Goal: Task Accomplishment & Management: Manage account settings

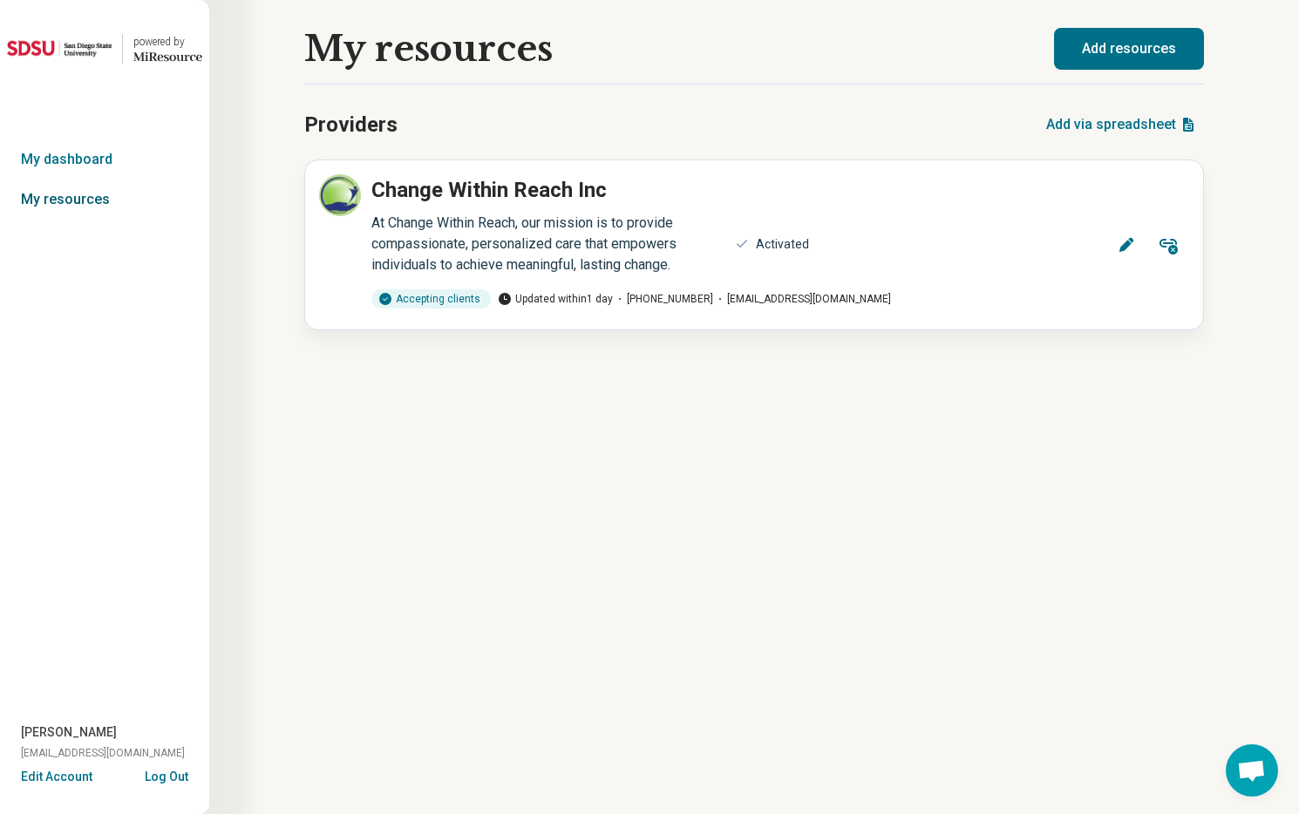
click at [42, 208] on link "My resources" at bounding box center [104, 200] width 209 height 40
click at [60, 154] on link "My dashboard" at bounding box center [104, 159] width 209 height 40
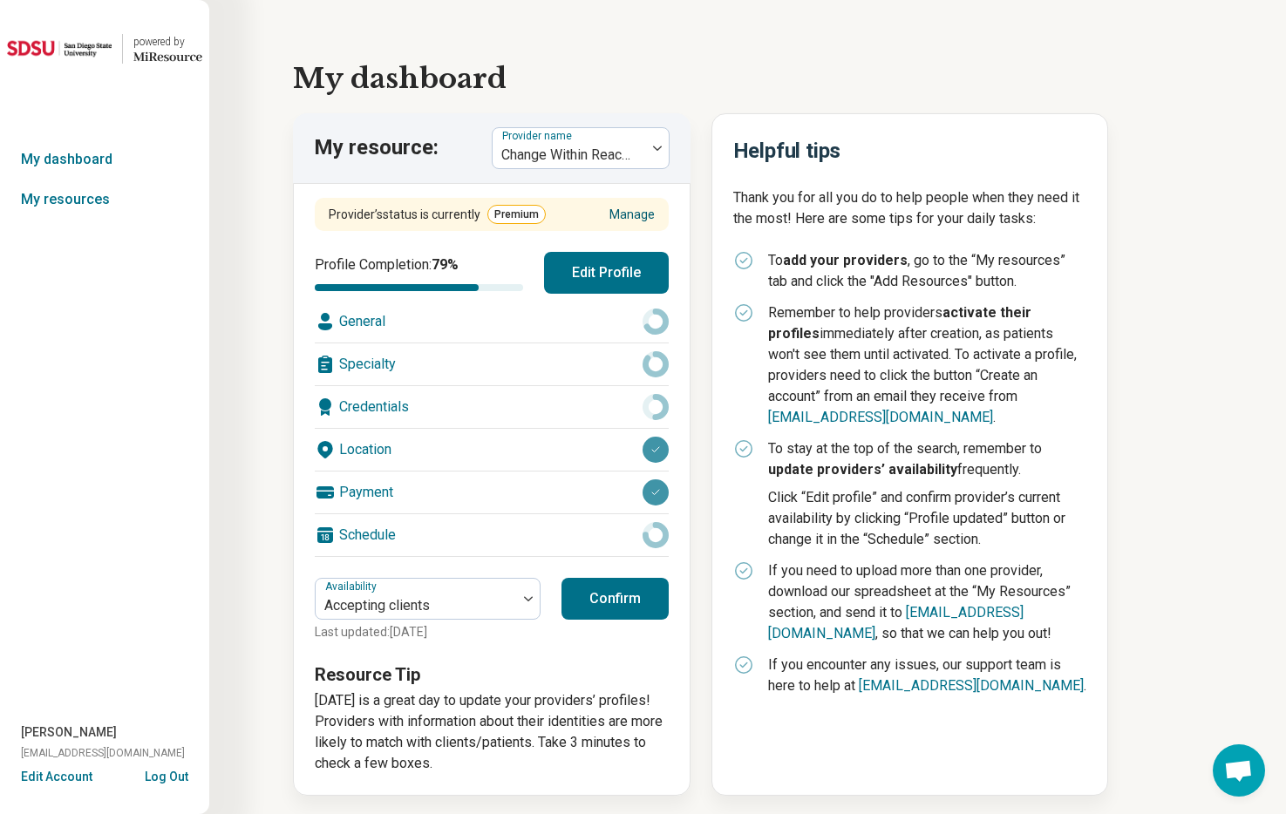
click at [635, 206] on link "Manage" at bounding box center [631, 215] width 45 height 18
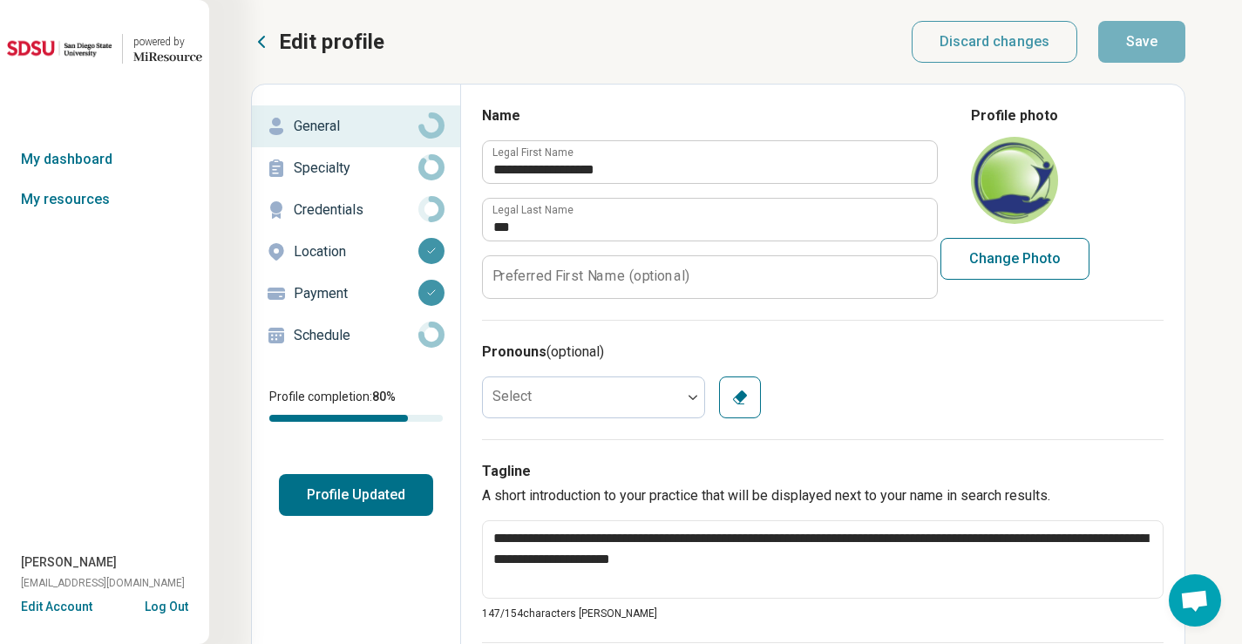
scroll to position [1150, 41]
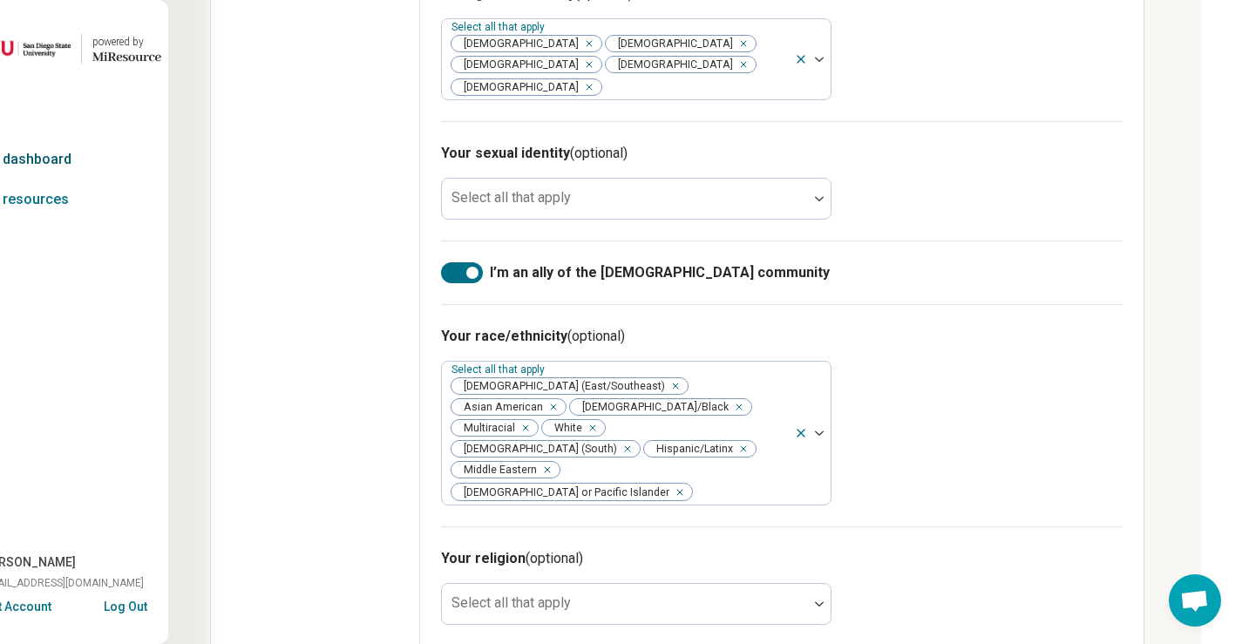
click at [0, 166] on link "My dashboard" at bounding box center [63, 159] width 209 height 40
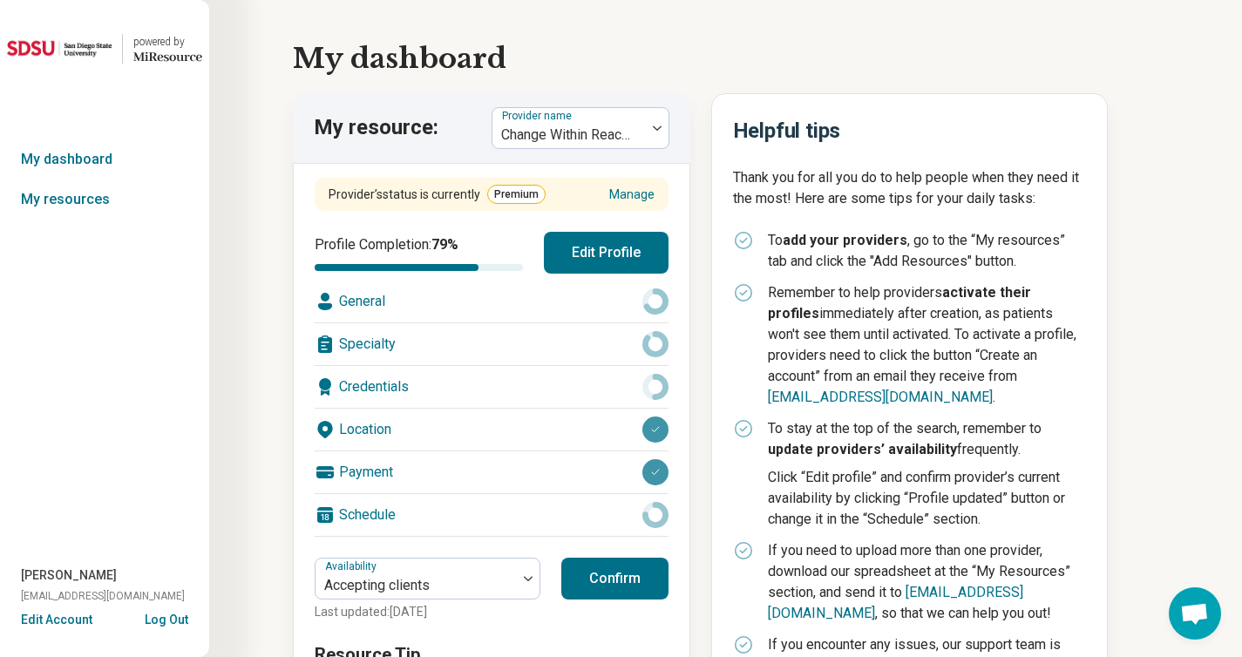
scroll to position [34, 0]
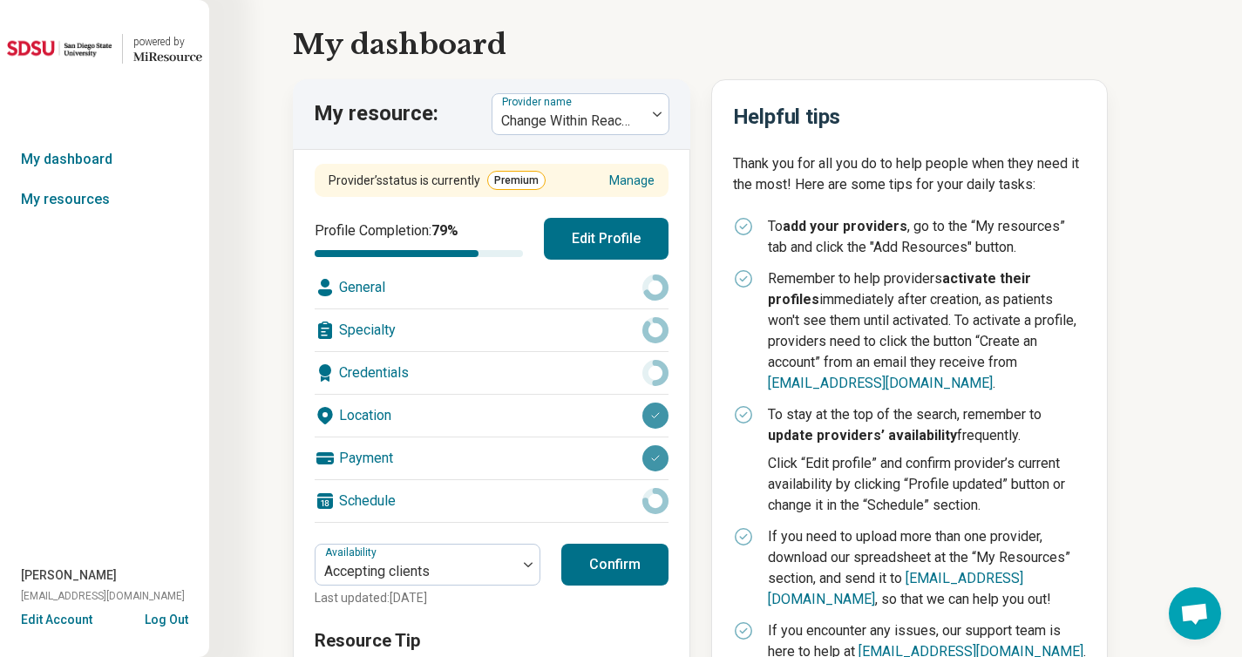
click at [588, 554] on button "Confirm" at bounding box center [614, 565] width 107 height 42
click at [608, 567] on button "Confirm" at bounding box center [614, 565] width 107 height 42
